Goal: Task Accomplishment & Management: Use online tool/utility

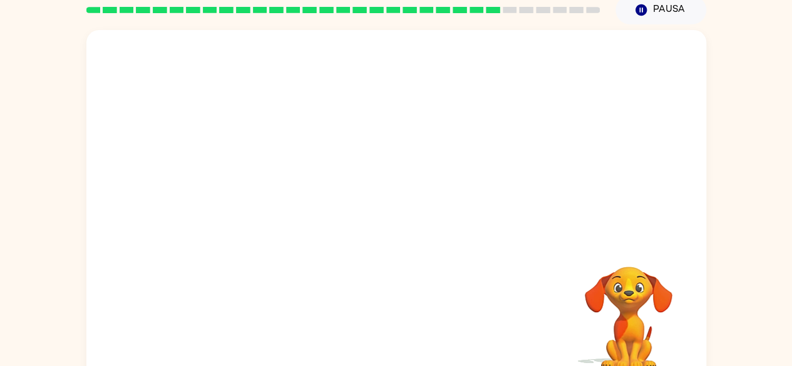
scroll to position [74, 0]
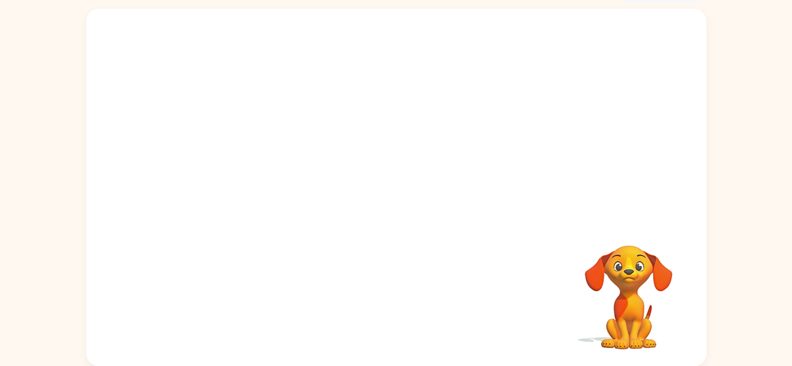
click at [364, 126] on video "Tu navegador debe admitir la reproducción de archivos .mp4 para usar Literably.…" at bounding box center [396, 114] width 620 height 210
click at [399, 197] on div at bounding box center [396, 194] width 80 height 46
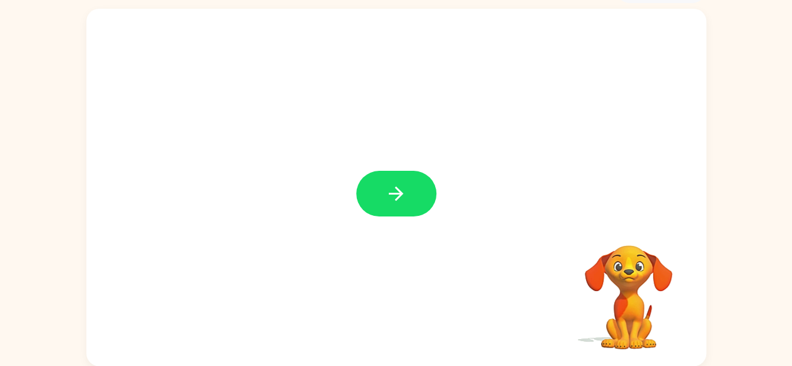
click at [399, 197] on icon "button" at bounding box center [396, 194] width 14 height 14
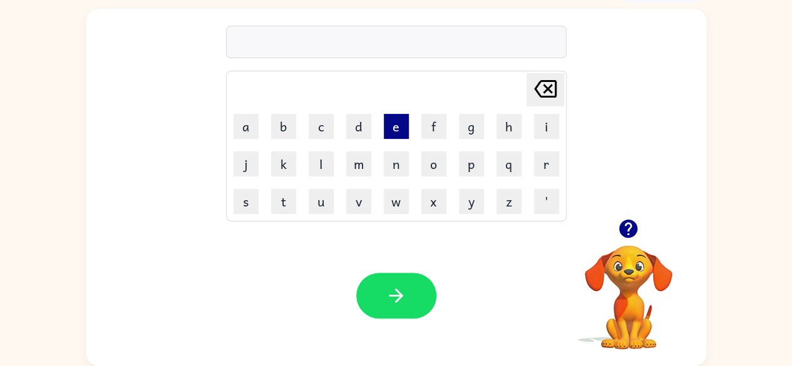
click at [384, 126] on button "e" at bounding box center [396, 126] width 25 height 25
click at [245, 185] on td "s" at bounding box center [246, 201] width 36 height 36
click at [252, 207] on button "s" at bounding box center [246, 201] width 25 height 25
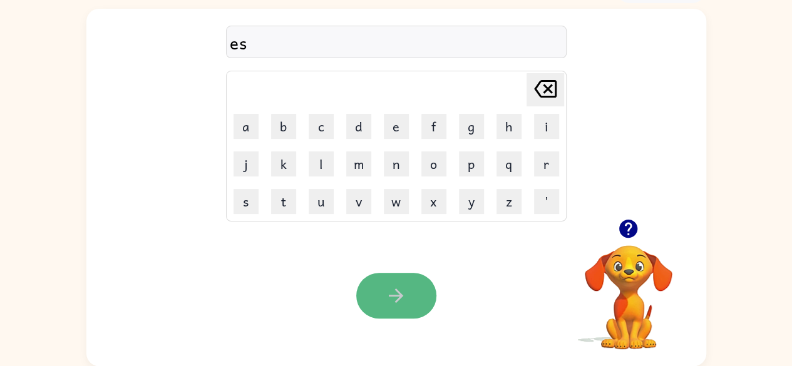
click at [409, 291] on button "button" at bounding box center [396, 296] width 80 height 46
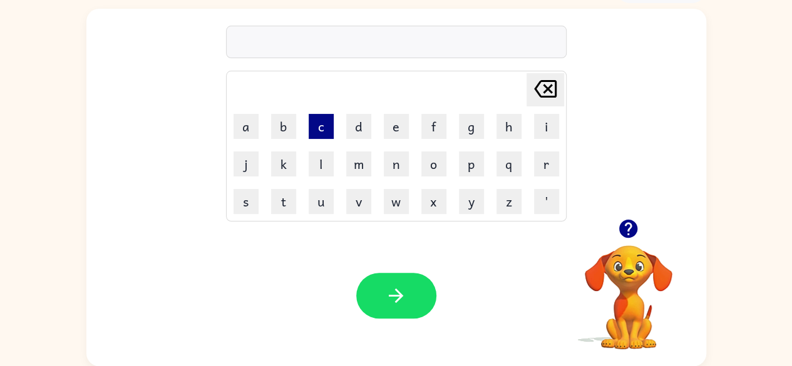
click at [317, 126] on button "c" at bounding box center [321, 126] width 25 height 25
click at [390, 127] on button "e" at bounding box center [396, 126] width 25 height 25
drag, startPoint x: 468, startPoint y: 170, endPoint x: 431, endPoint y: 275, distance: 111.5
click at [431, 275] on div at bounding box center [396, 296] width 80 height 46
click at [475, 165] on button "p" at bounding box center [471, 164] width 25 height 25
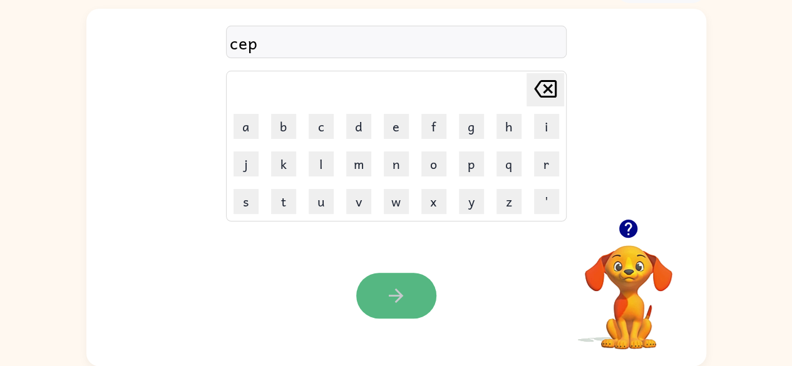
click at [393, 290] on icon "button" at bounding box center [396, 296] width 22 height 22
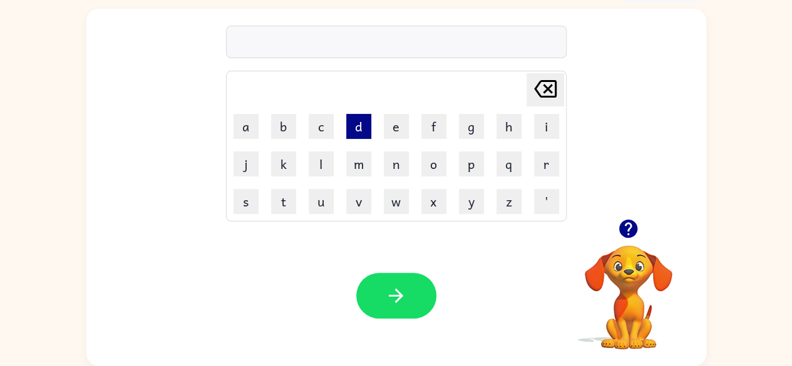
click at [357, 123] on button "d" at bounding box center [358, 126] width 25 height 25
drag, startPoint x: 546, startPoint y: 87, endPoint x: 540, endPoint y: 80, distance: 9.8
click at [540, 80] on icon "[PERSON_NAME] last character input" at bounding box center [545, 89] width 30 height 30
click at [271, 130] on button "b" at bounding box center [283, 126] width 25 height 25
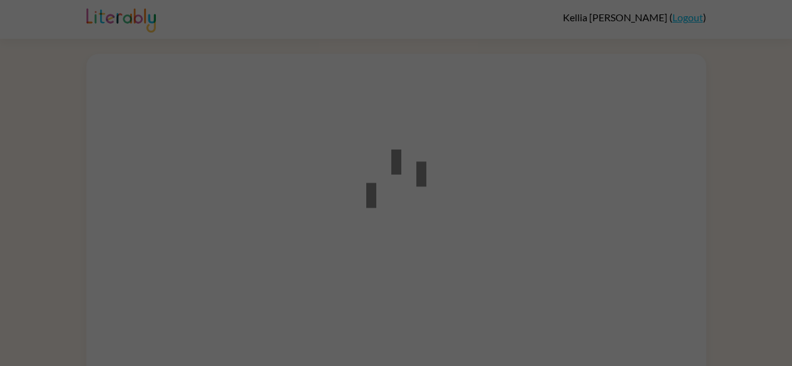
scroll to position [45, 0]
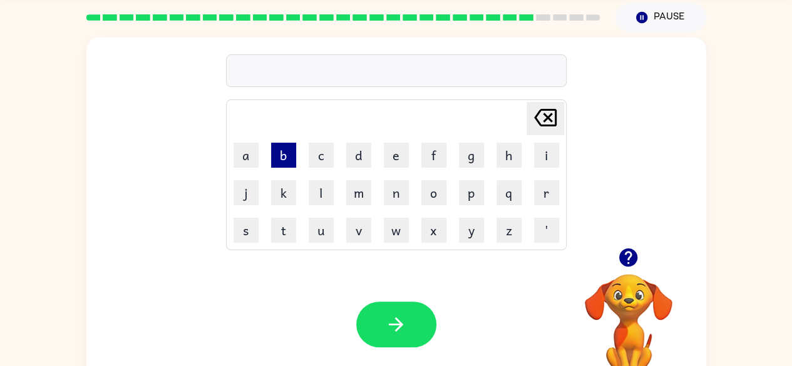
click at [282, 153] on button "b" at bounding box center [283, 155] width 25 height 25
drag, startPoint x: 404, startPoint y: 165, endPoint x: 379, endPoint y: 121, distance: 50.5
drag, startPoint x: 379, startPoint y: 121, endPoint x: 204, endPoint y: 92, distance: 177.7
click at [204, 92] on div "b [PERSON_NAME] last character input a b c d e f g h i j k l m n o p q r s t u …" at bounding box center [396, 143] width 620 height 210
drag, startPoint x: 404, startPoint y: 160, endPoint x: 398, endPoint y: 170, distance: 11.8
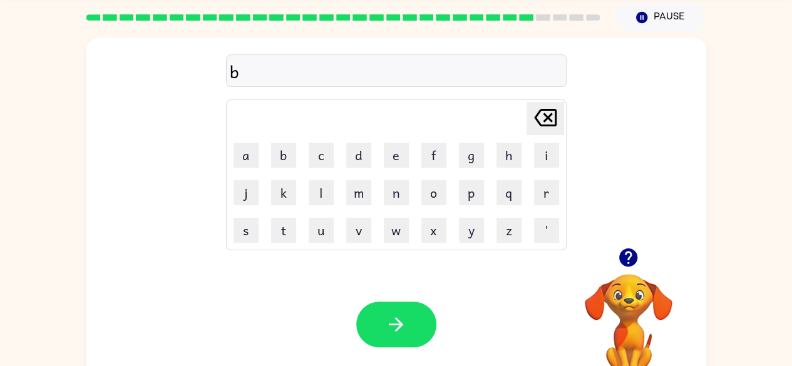
click at [398, 170] on td "e" at bounding box center [396, 155] width 36 height 36
click at [391, 154] on button "e" at bounding box center [396, 155] width 25 height 25
click at [466, 195] on button "p" at bounding box center [471, 192] width 25 height 25
click at [412, 311] on button "button" at bounding box center [396, 325] width 80 height 46
click at [249, 225] on button "s" at bounding box center [246, 230] width 25 height 25
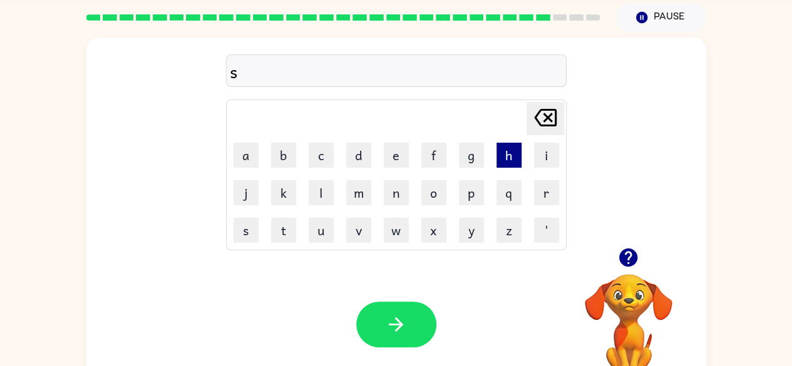
click at [497, 151] on button "h" at bounding box center [509, 155] width 25 height 25
click at [394, 156] on button "e" at bounding box center [396, 155] width 25 height 25
click at [396, 187] on button "n" at bounding box center [396, 192] width 25 height 25
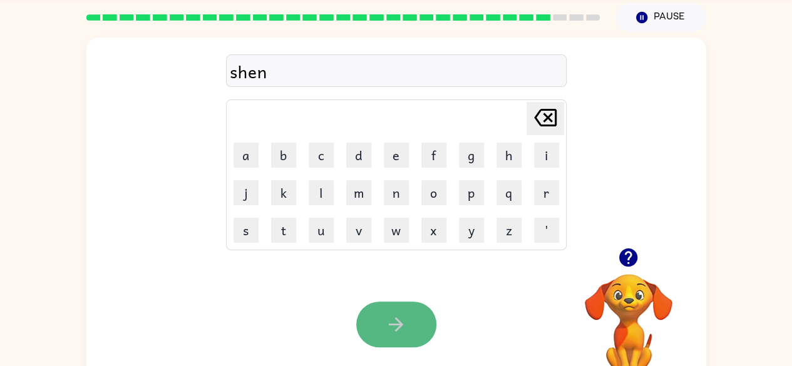
click at [402, 317] on icon "button" at bounding box center [396, 325] width 22 height 22
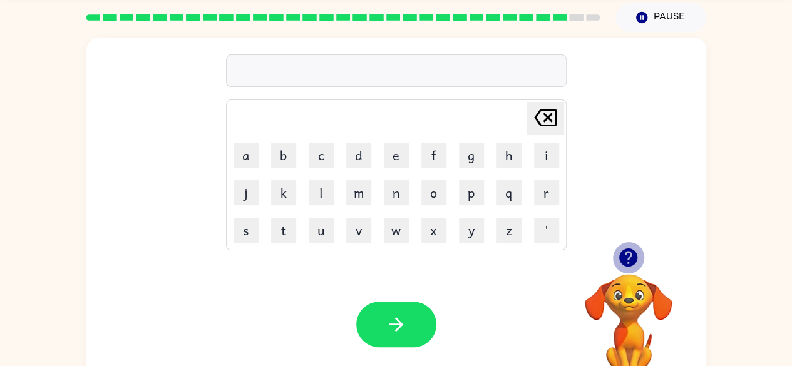
click at [618, 263] on icon "button" at bounding box center [628, 258] width 22 height 22
click at [397, 227] on button "w" at bounding box center [396, 230] width 25 height 25
click at [389, 157] on button "e" at bounding box center [396, 155] width 25 height 25
drag, startPoint x: 471, startPoint y: 193, endPoint x: 480, endPoint y: 192, distance: 8.2
click at [480, 192] on button "p" at bounding box center [471, 192] width 25 height 25
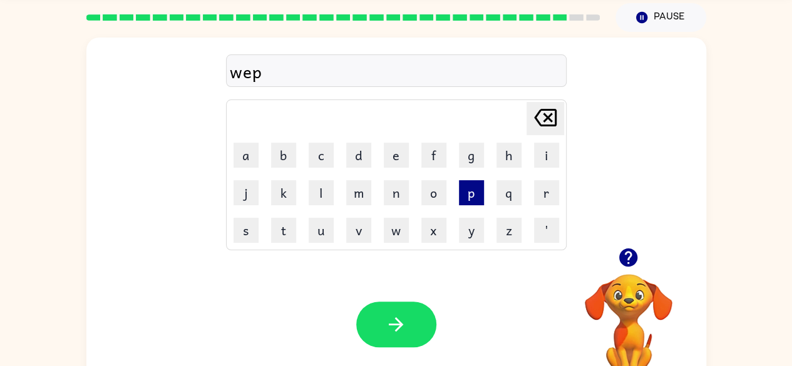
click at [480, 192] on button "p" at bounding box center [471, 192] width 25 height 25
click at [546, 111] on icon "[PERSON_NAME] last character input" at bounding box center [545, 118] width 30 height 30
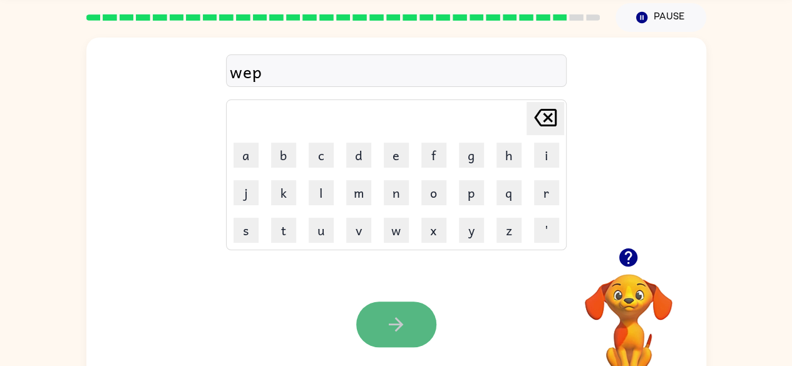
click at [421, 311] on button "button" at bounding box center [396, 325] width 80 height 46
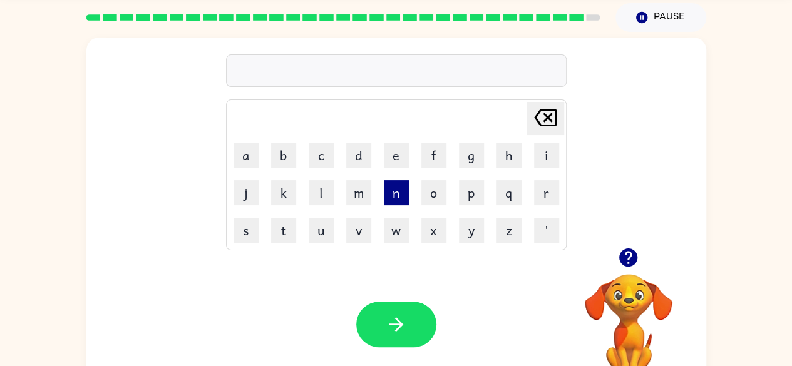
click at [405, 190] on button "n" at bounding box center [396, 192] width 25 height 25
click at [437, 185] on button "o" at bounding box center [433, 192] width 25 height 25
click at [289, 232] on button "t" at bounding box center [283, 230] width 25 height 25
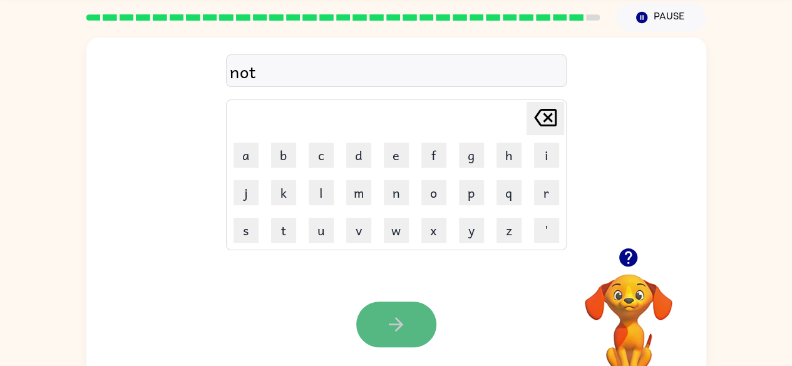
click at [396, 308] on button "button" at bounding box center [396, 325] width 80 height 46
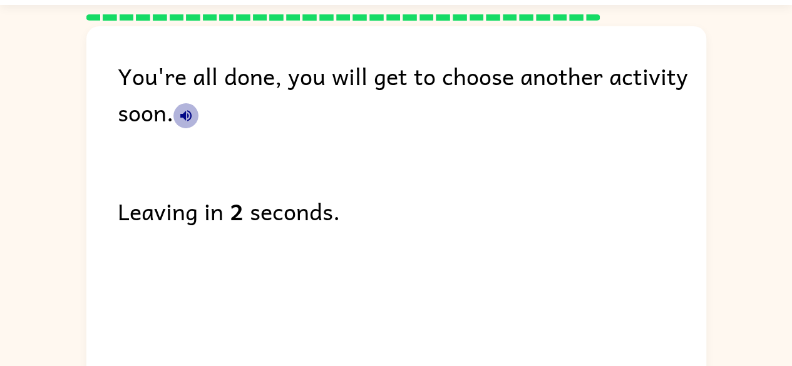
click at [184, 113] on icon "button" at bounding box center [185, 115] width 11 height 11
